Goal: Check status: Check status

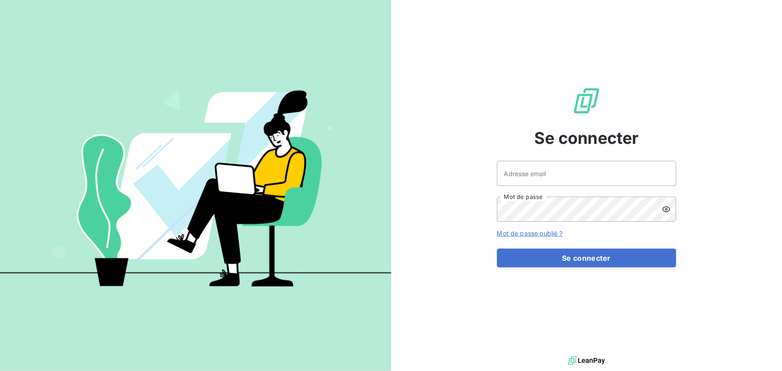
click at [0, 0] on div at bounding box center [0, 0] width 0 height 0
type input "ftonini@oet.fr"
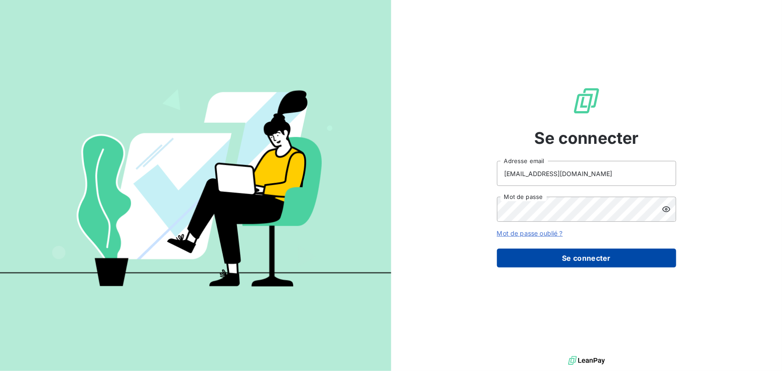
click at [591, 264] on button "Se connecter" at bounding box center [586, 258] width 179 height 19
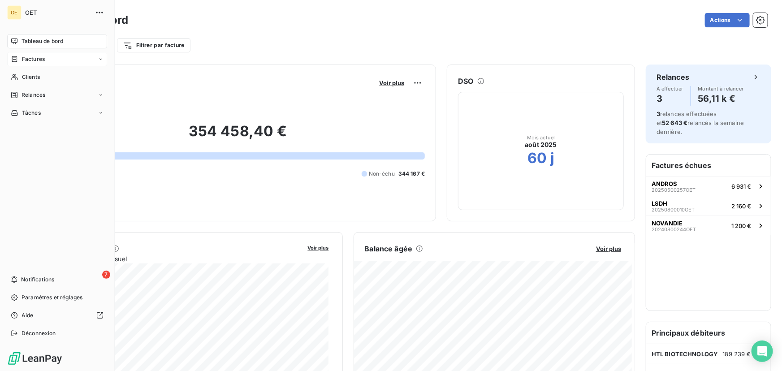
click at [38, 63] on span "Factures" at bounding box center [33, 59] width 23 height 8
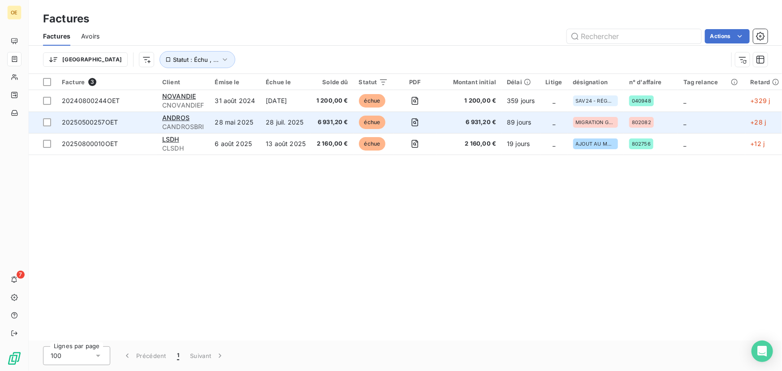
click at [705, 121] on td "_" at bounding box center [711, 123] width 67 height 22
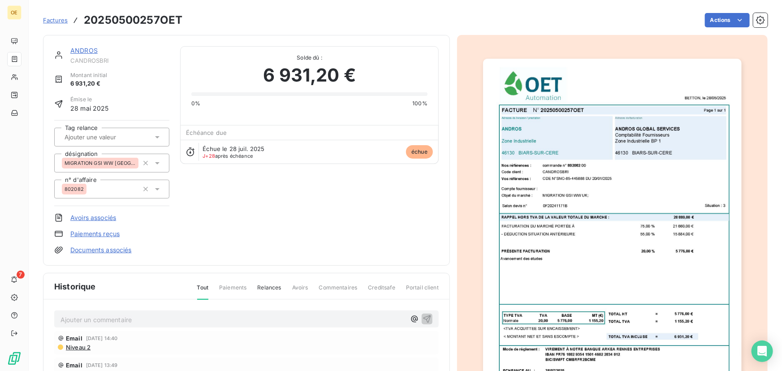
click at [63, 18] on span "Factures" at bounding box center [55, 20] width 25 height 7
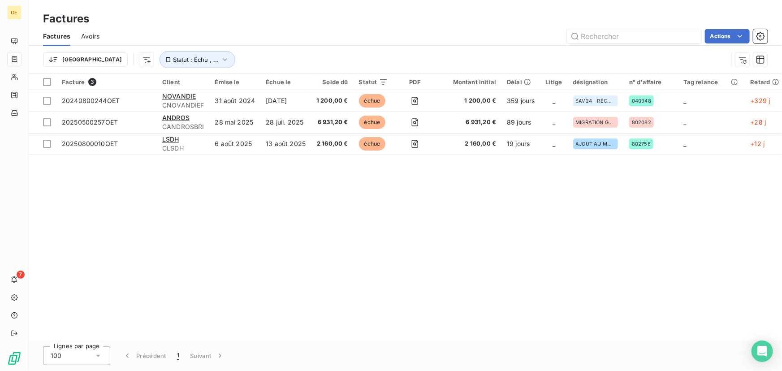
click at [281, 242] on div "Facture 3 Client Émise le Échue le Solde dû Statut PDF Montant initial Délai Li…" at bounding box center [405, 207] width 753 height 267
click at [305, 164] on div "Facture 3 Client Émise le Échue le Solde dû Statut PDF Montant initial Délai Li…" at bounding box center [405, 207] width 753 height 267
click at [273, 263] on div "Facture 3 Client Émise le Échue le Solde dû Statut PDF Montant initial Délai Li…" at bounding box center [405, 207] width 753 height 267
